Goal: Information Seeking & Learning: Compare options

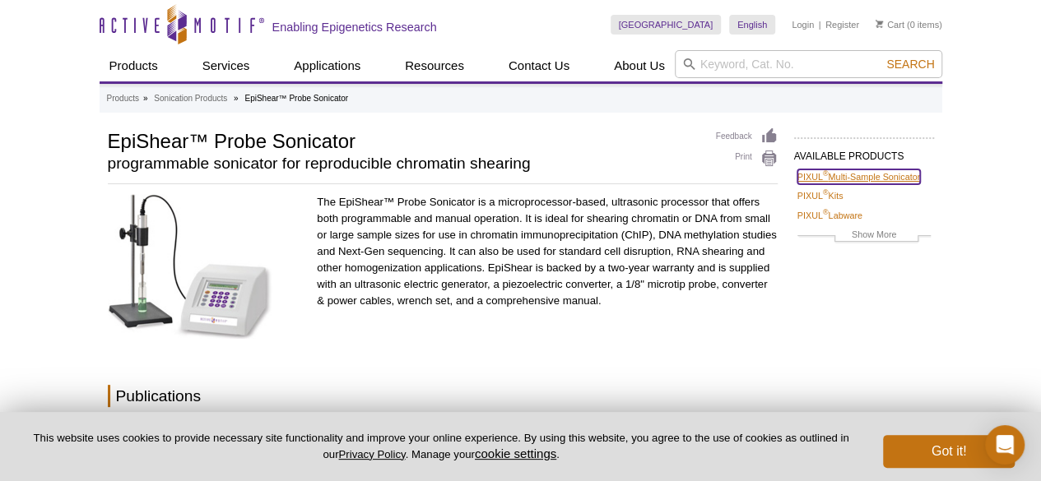
click at [867, 172] on link "PIXUL ® Multi-Sample Sonicator" at bounding box center [858, 176] width 123 height 15
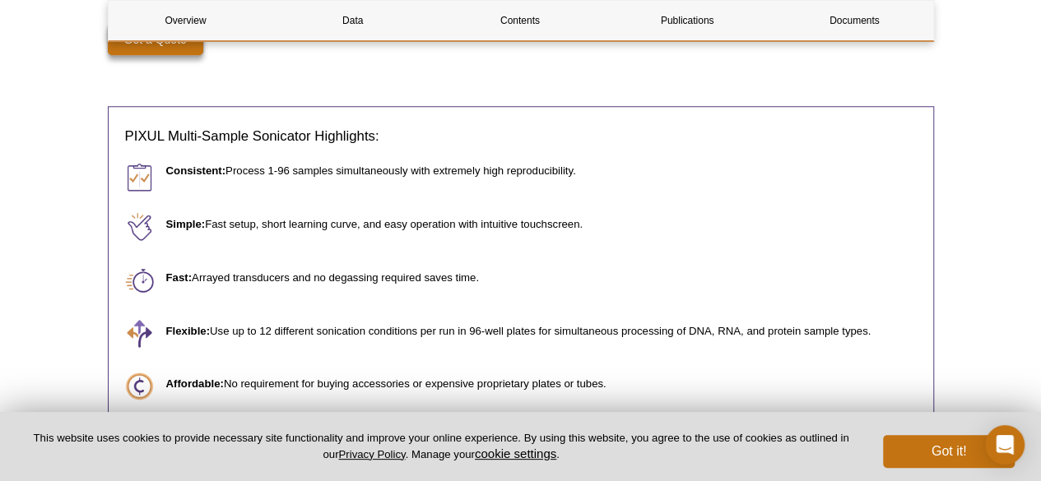
scroll to position [819, 0]
